Goal: Transaction & Acquisition: Purchase product/service

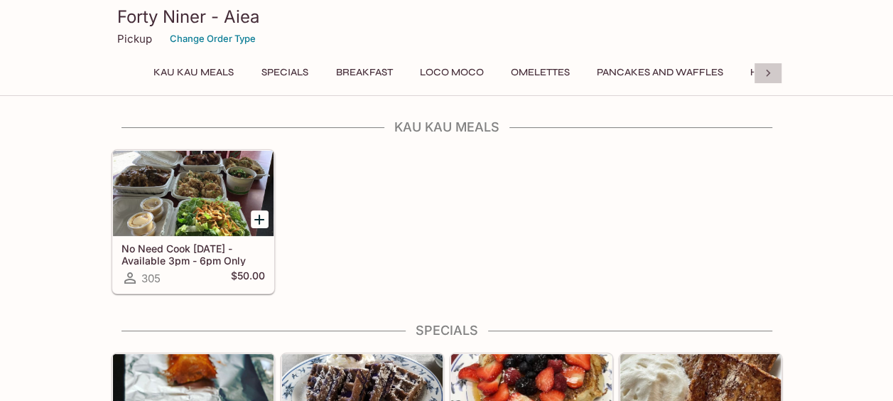
click at [767, 67] on icon at bounding box center [768, 73] width 14 height 14
click at [662, 68] on button "Burgers and Sandwiches" at bounding box center [640, 73] width 158 height 20
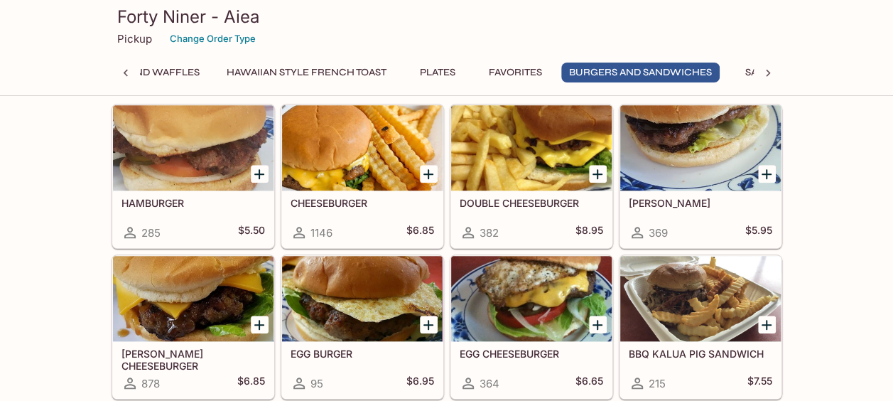
scroll to position [3184, 0]
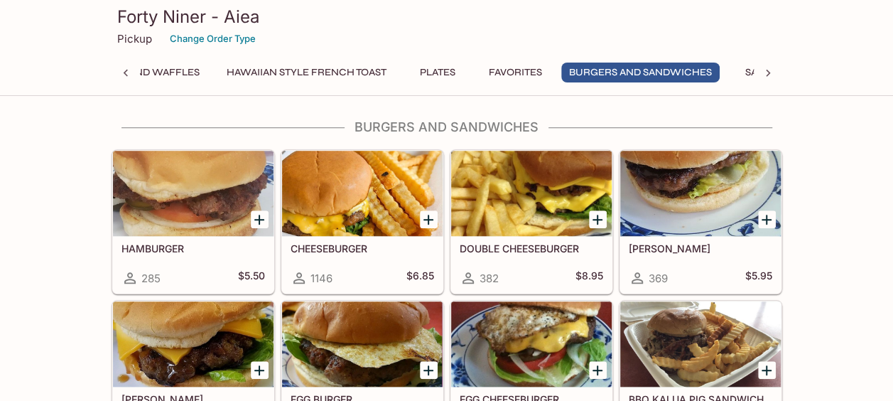
click at [349, 181] on div at bounding box center [362, 193] width 161 height 85
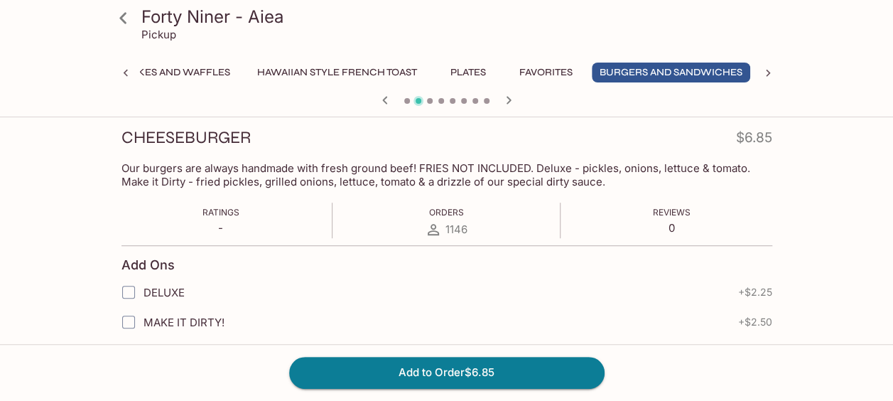
scroll to position [196, 0]
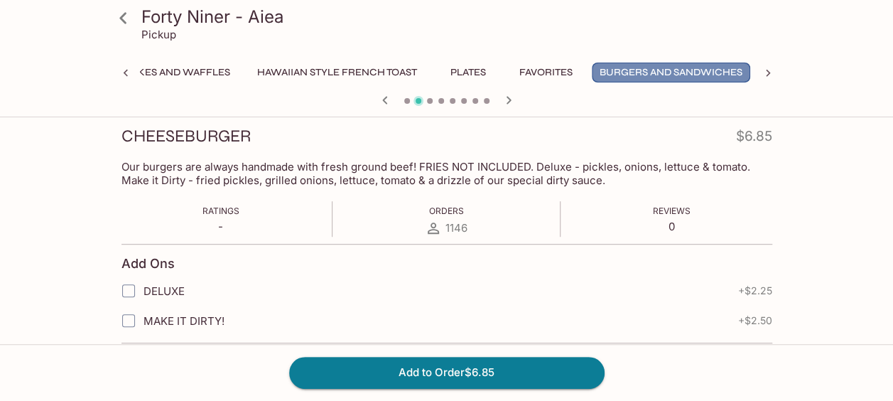
click at [641, 74] on button "Burgers and Sandwiches" at bounding box center [671, 73] width 158 height 20
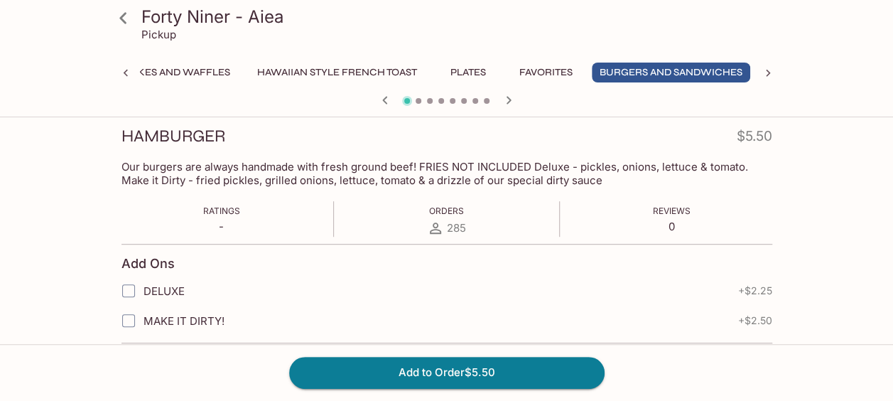
click at [504, 104] on icon "button" at bounding box center [508, 100] width 17 height 17
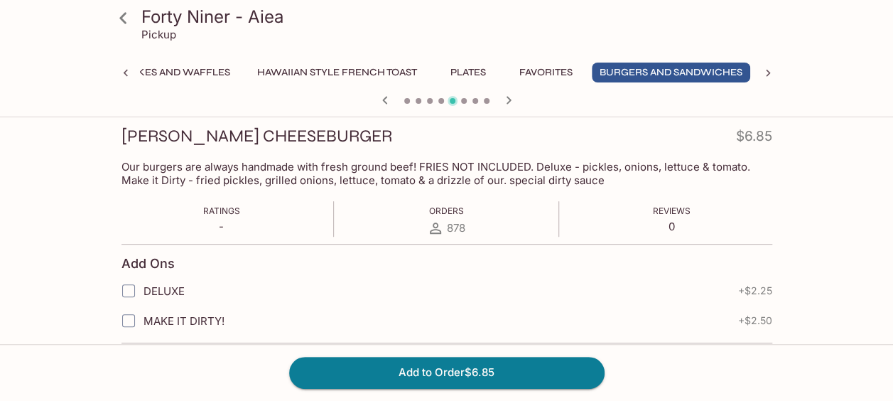
click at [504, 105] on icon "button" at bounding box center [508, 100] width 17 height 17
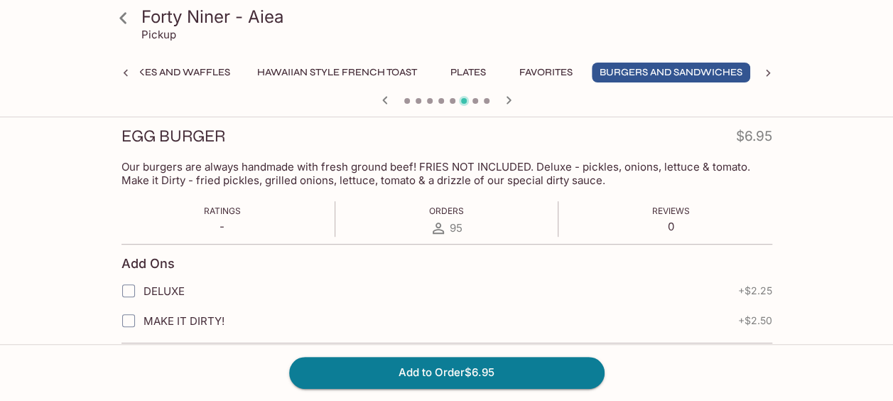
click at [504, 105] on icon "button" at bounding box center [508, 100] width 17 height 17
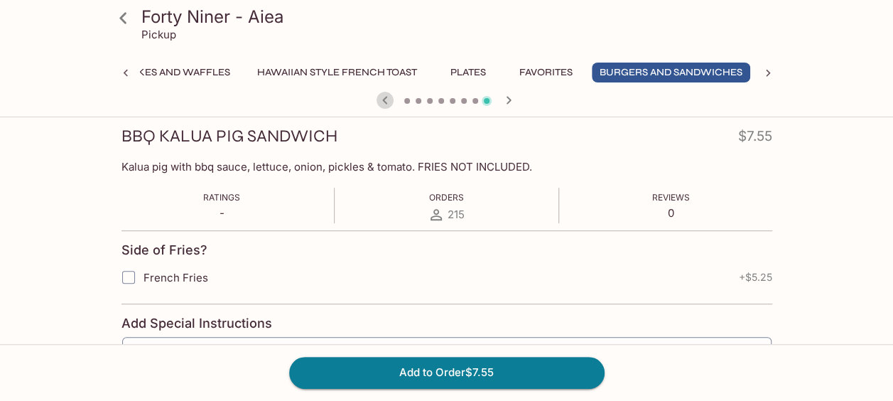
click at [379, 105] on icon "button" at bounding box center [385, 100] width 17 height 17
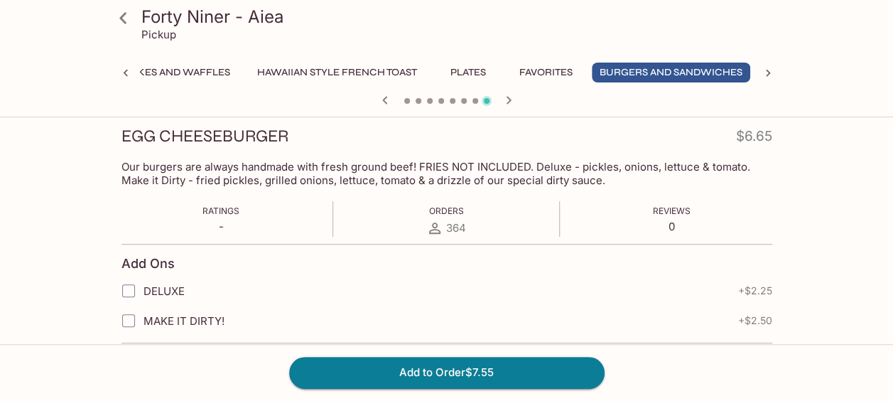
click at [379, 105] on icon "button" at bounding box center [385, 100] width 17 height 17
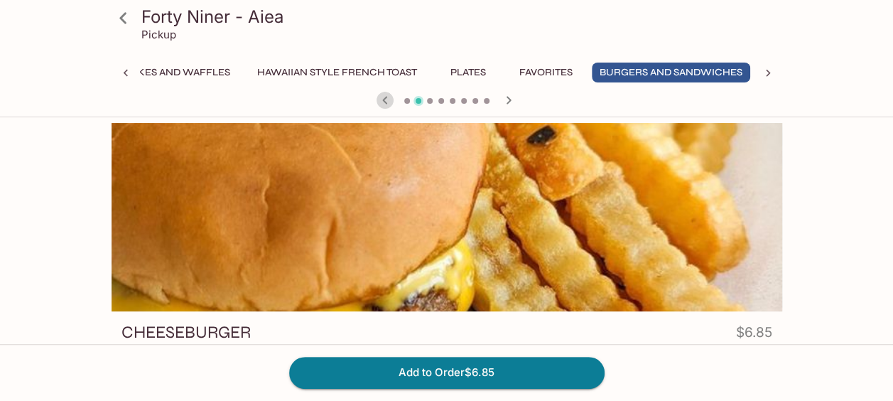
click at [384, 101] on icon "button" at bounding box center [384, 100] width 5 height 8
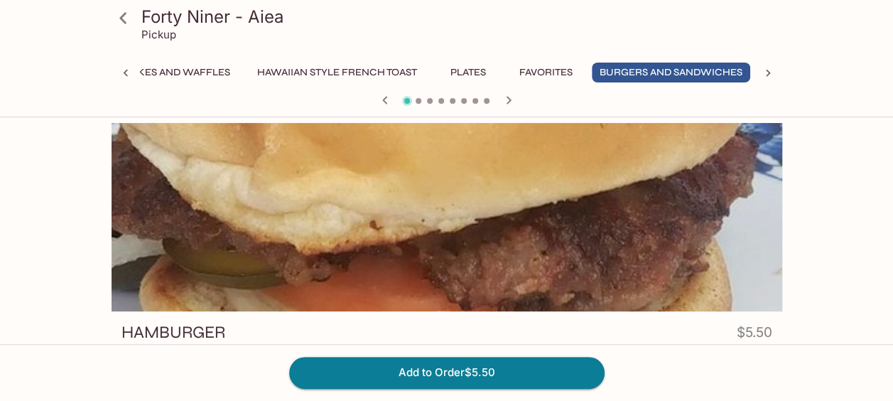
click at [114, 21] on icon at bounding box center [123, 18] width 25 height 25
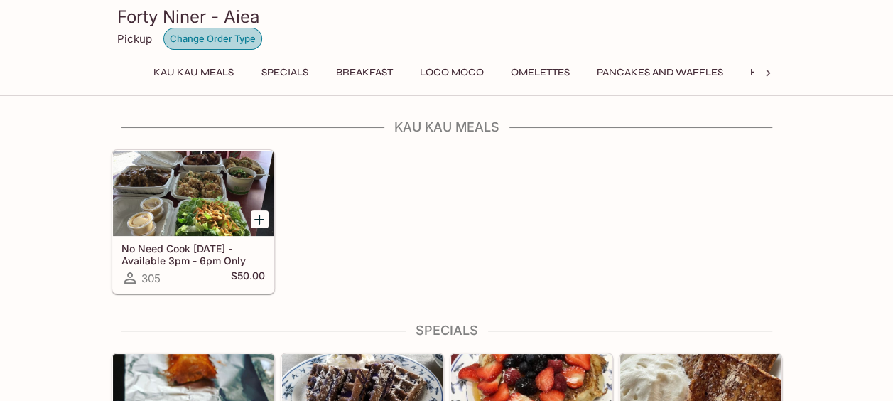
click at [196, 44] on button "Change Order Type" at bounding box center [212, 39] width 99 height 22
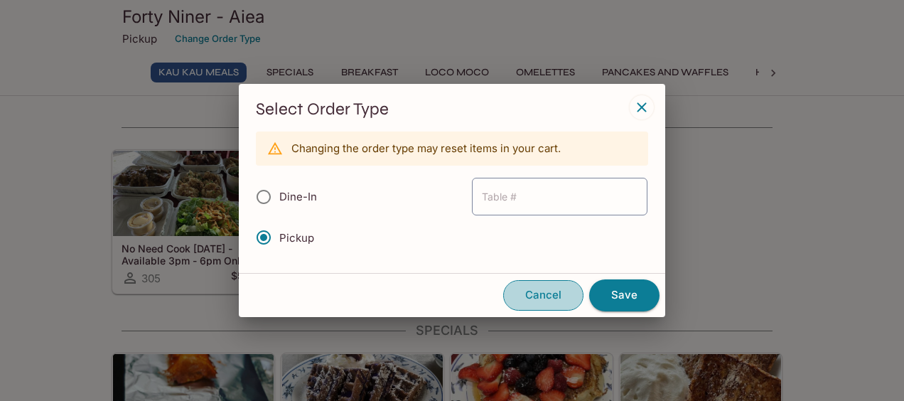
click at [536, 297] on button "Cancel" at bounding box center [543, 295] width 80 height 30
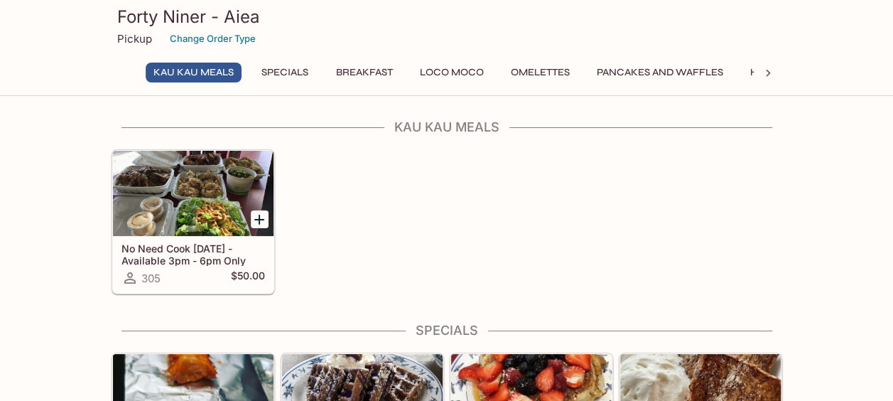
click at [148, 18] on h3 "Forty Niner - Aiea" at bounding box center [446, 17] width 659 height 22
click at [196, 33] on button "Change Order Type" at bounding box center [212, 39] width 99 height 22
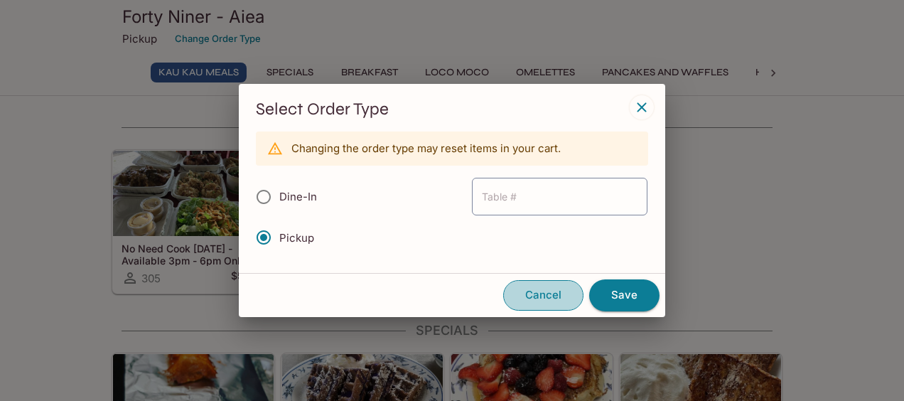
click at [536, 302] on button "Cancel" at bounding box center [543, 295] width 80 height 30
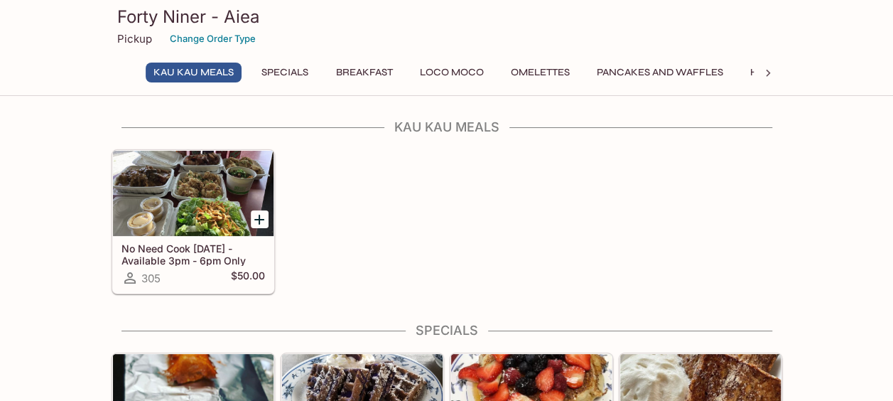
click at [37, 63] on div "Forty Niner - Aiea Pickup Change Order Type Kau Kau Meals Specials Breakfast Lo…" at bounding box center [446, 48] width 893 height 96
